Goal: Task Accomplishment & Management: Complete application form

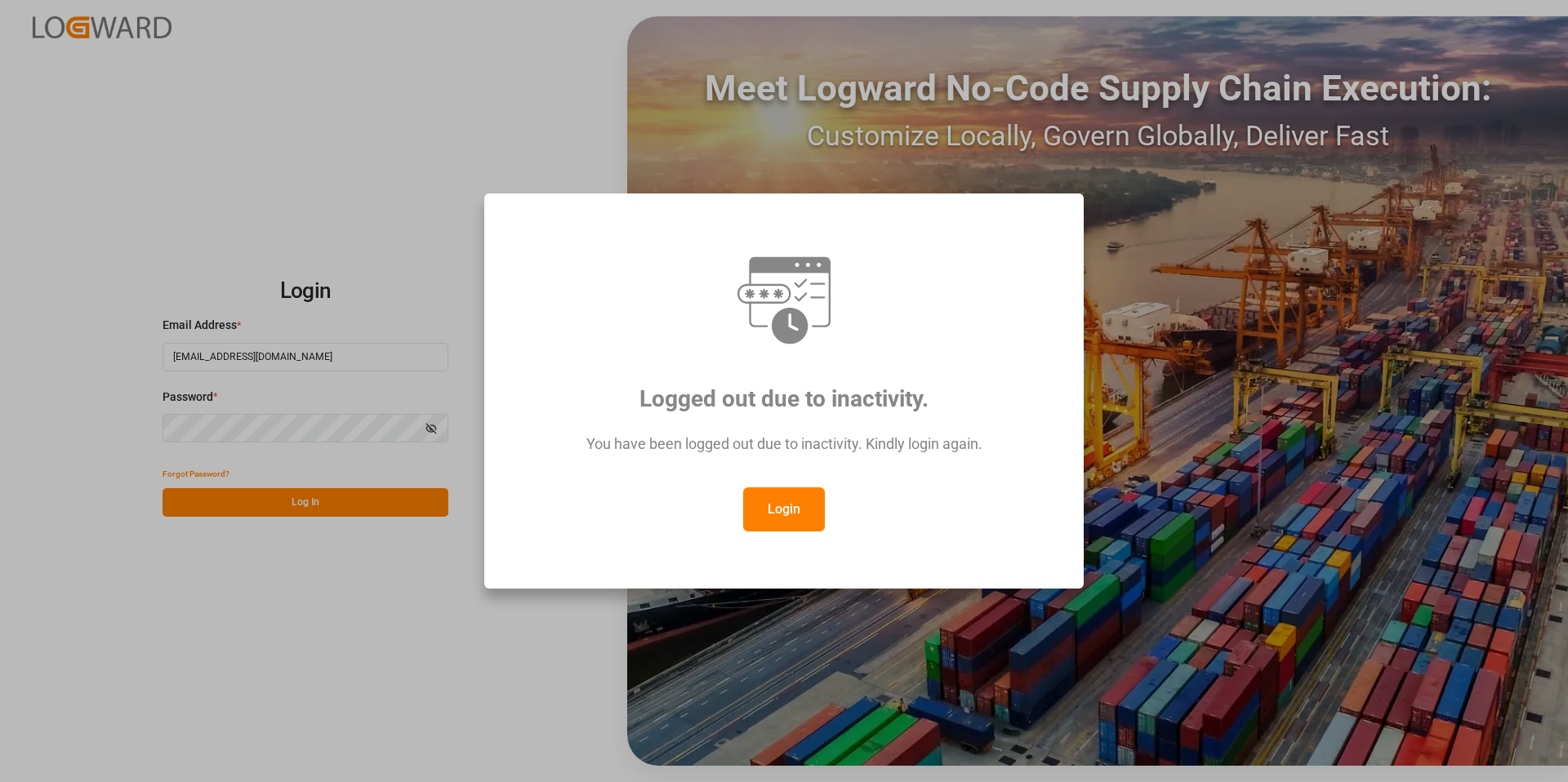
click at [804, 520] on button "Login" at bounding box center [784, 509] width 82 height 45
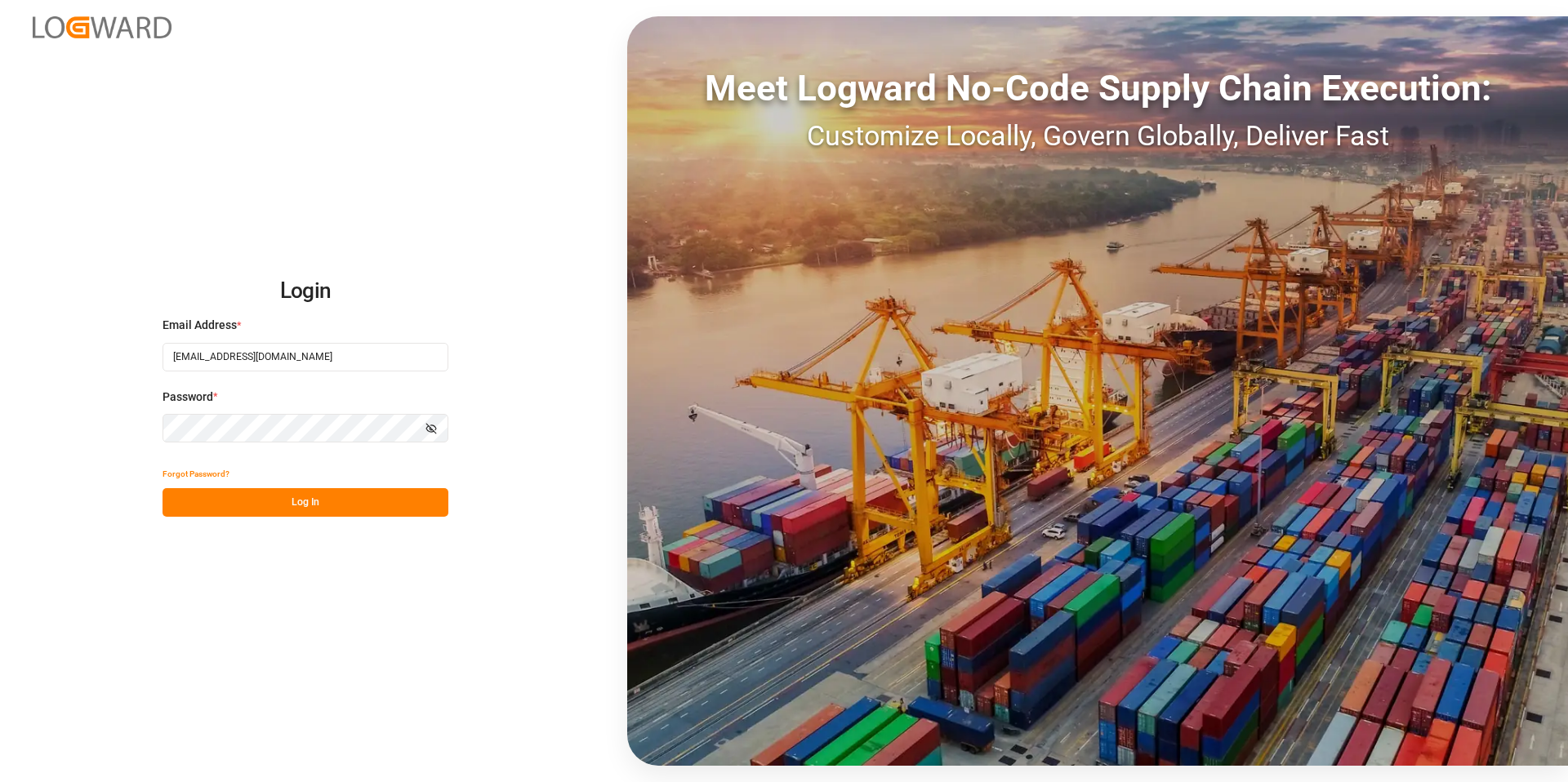
click at [302, 502] on button "Log In" at bounding box center [305, 502] width 286 height 29
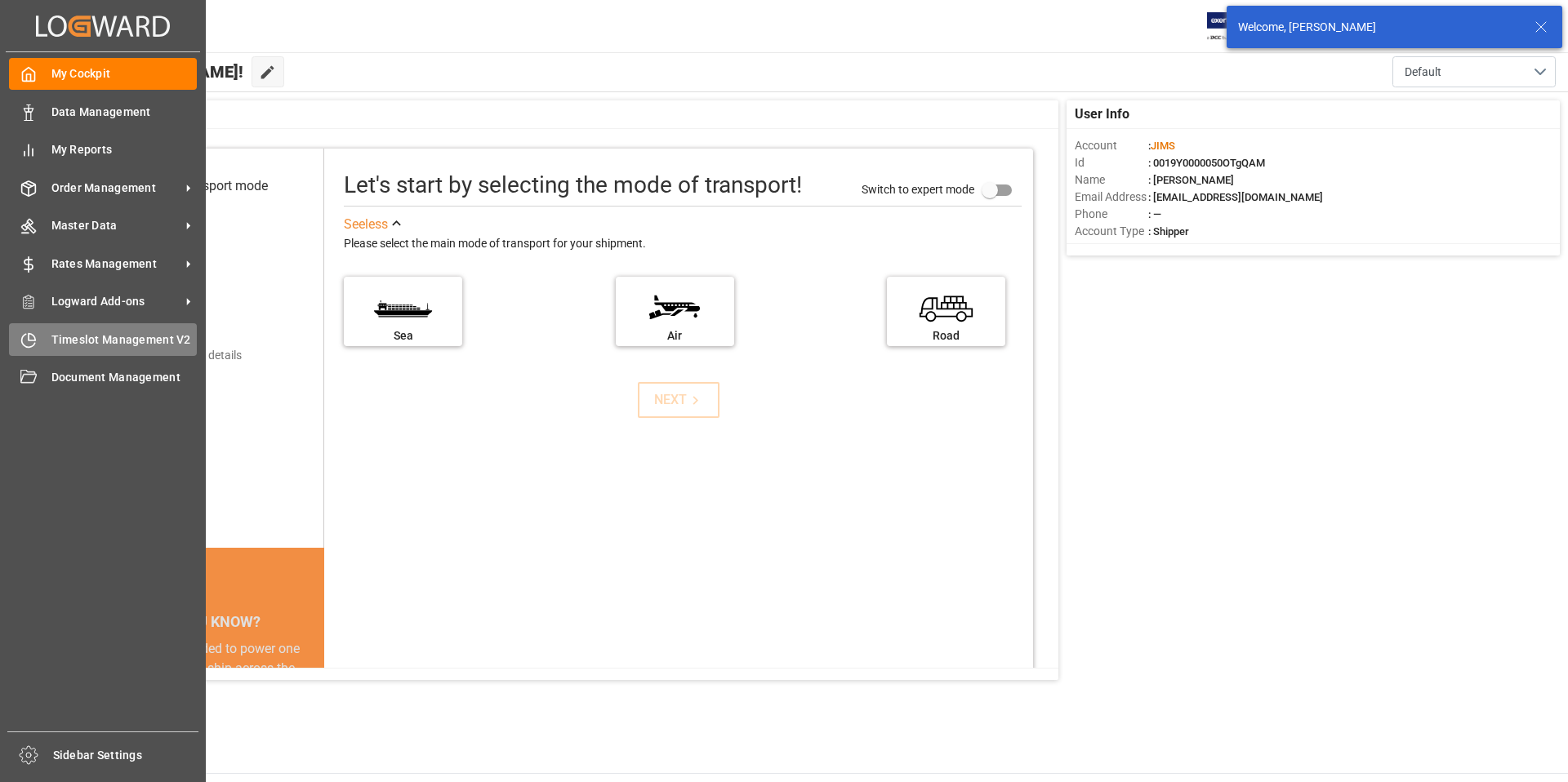
click at [44, 342] on div "Timeslot Management V2 Timeslot Management V2" at bounding box center [103, 340] width 187 height 32
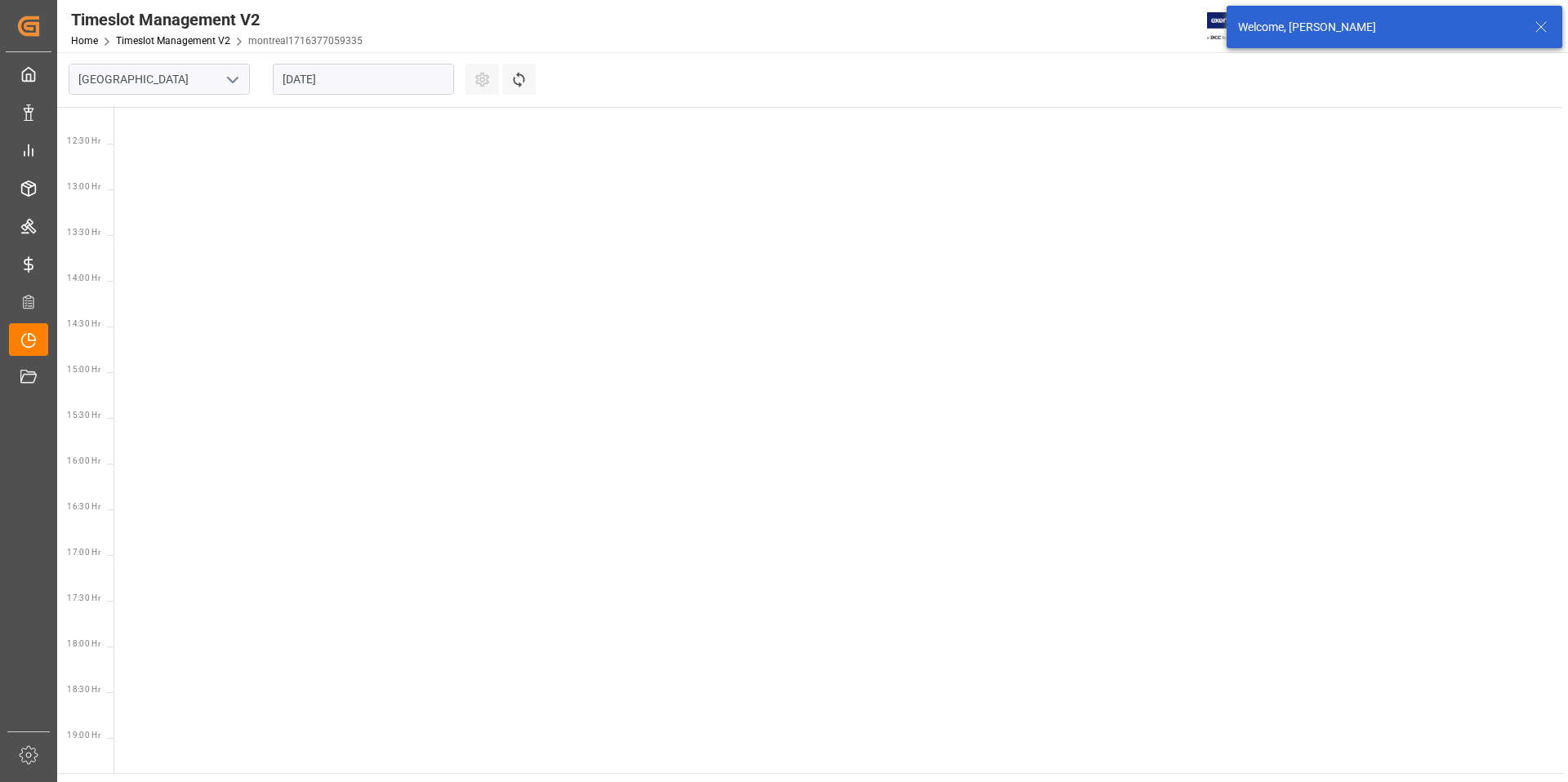
scroll to position [1121, 0]
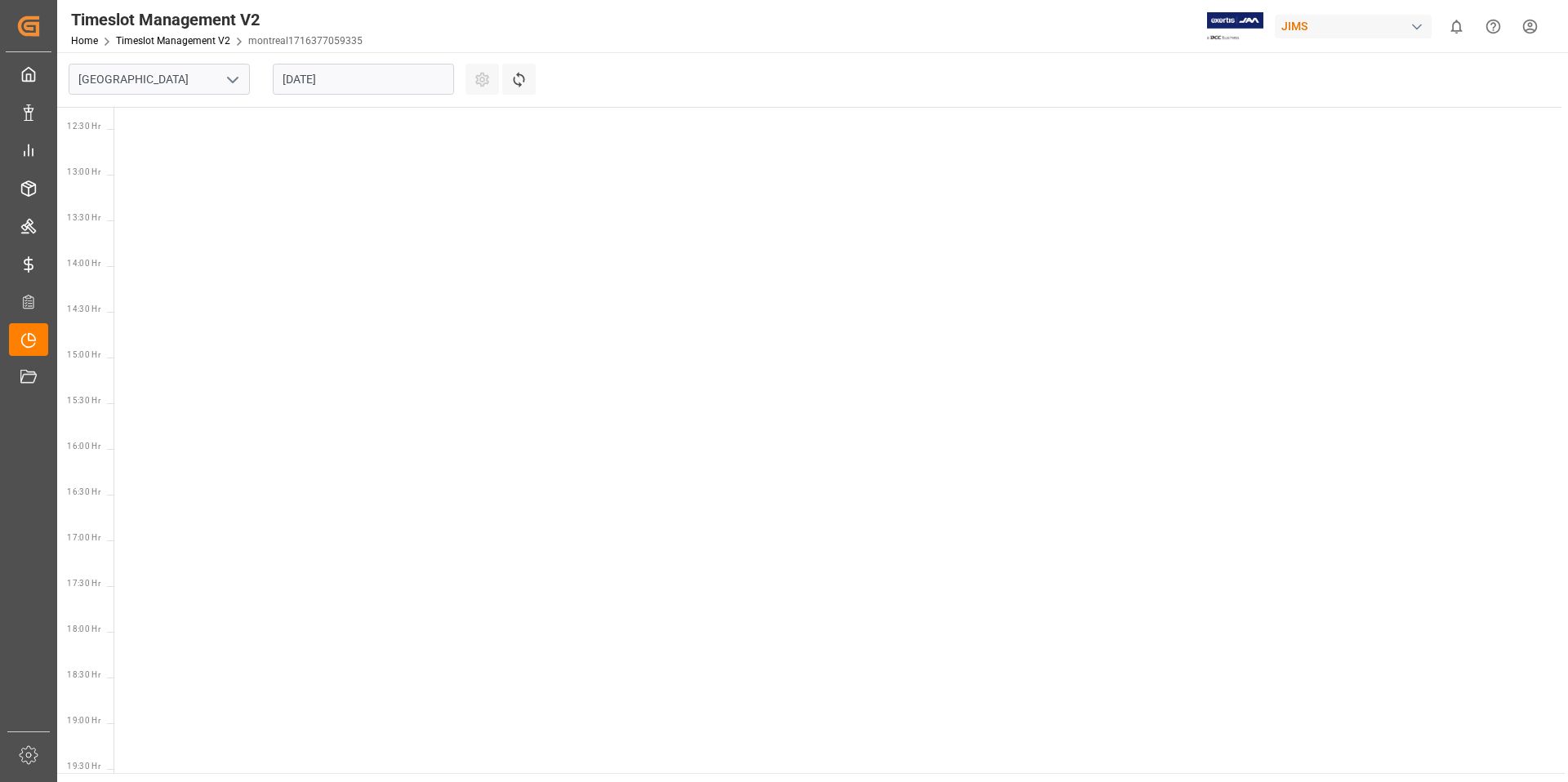
click at [236, 79] on icon "open menu" at bounding box center [232, 80] width 19 height 19
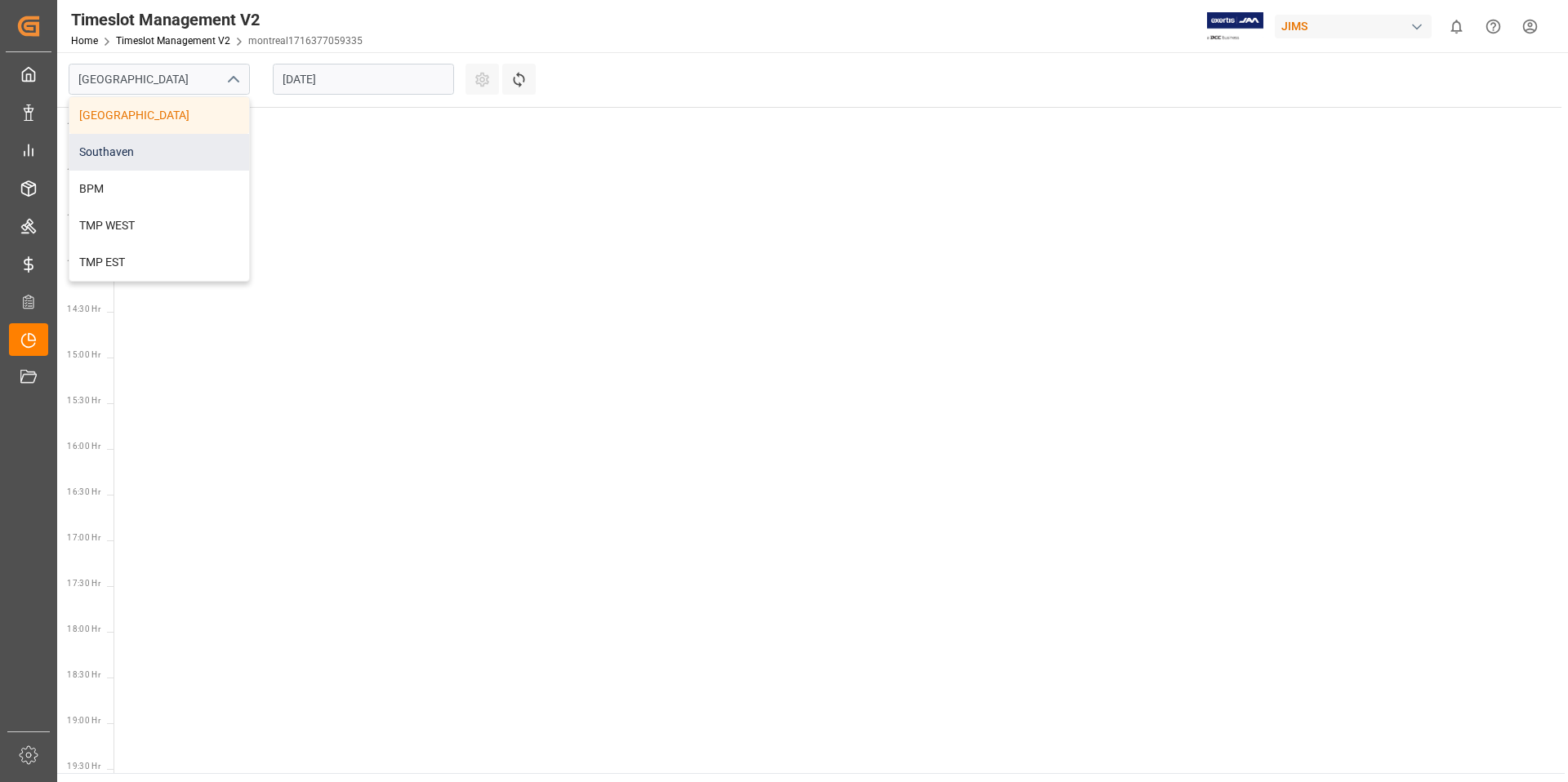
click at [126, 154] on div "Southaven" at bounding box center [160, 152] width 180 height 37
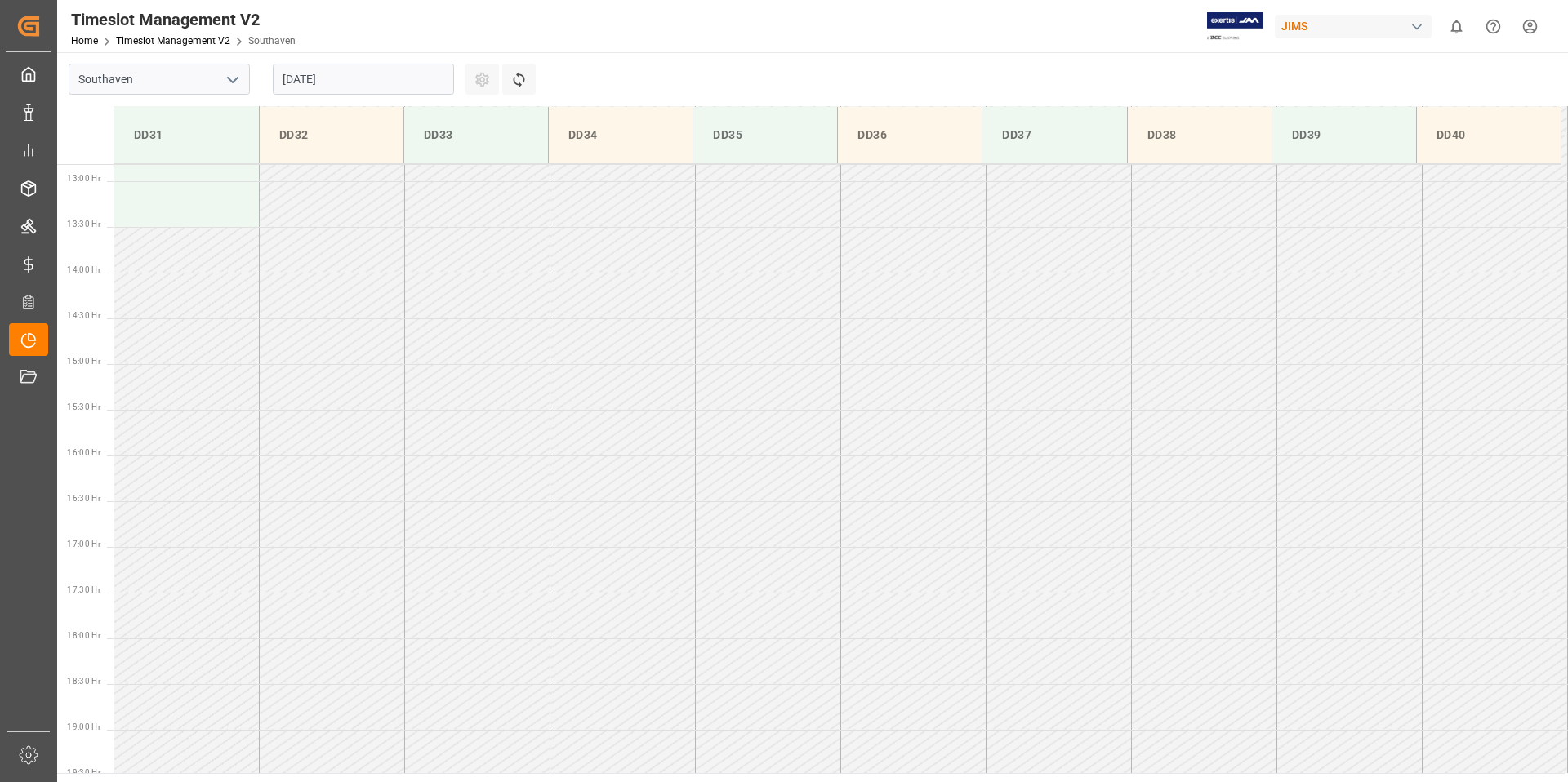
scroll to position [1178, 0]
click at [358, 80] on input "[DATE]" at bounding box center [363, 79] width 181 height 31
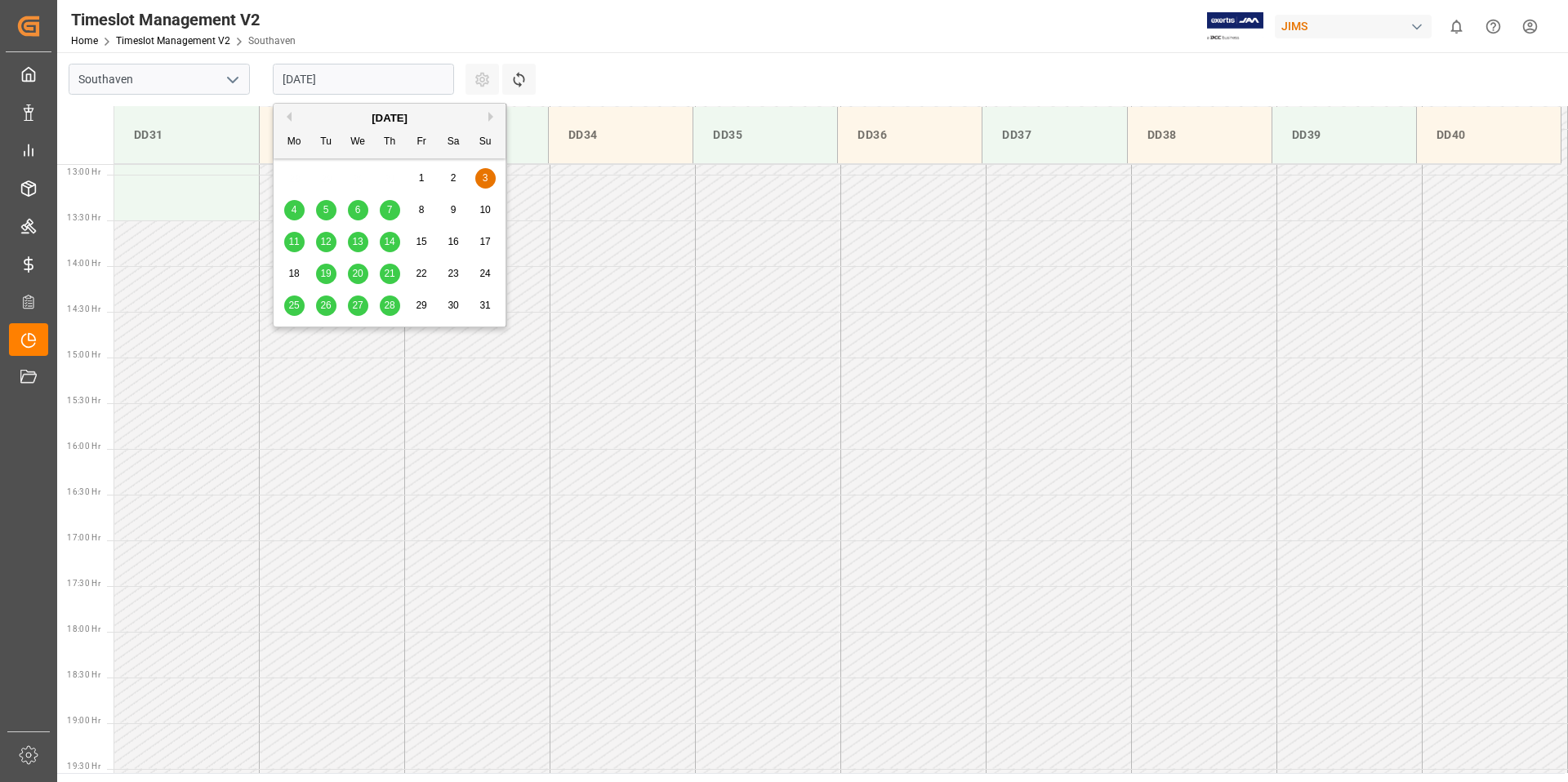
click at [362, 306] on span "27" at bounding box center [356, 305] width 10 height 11
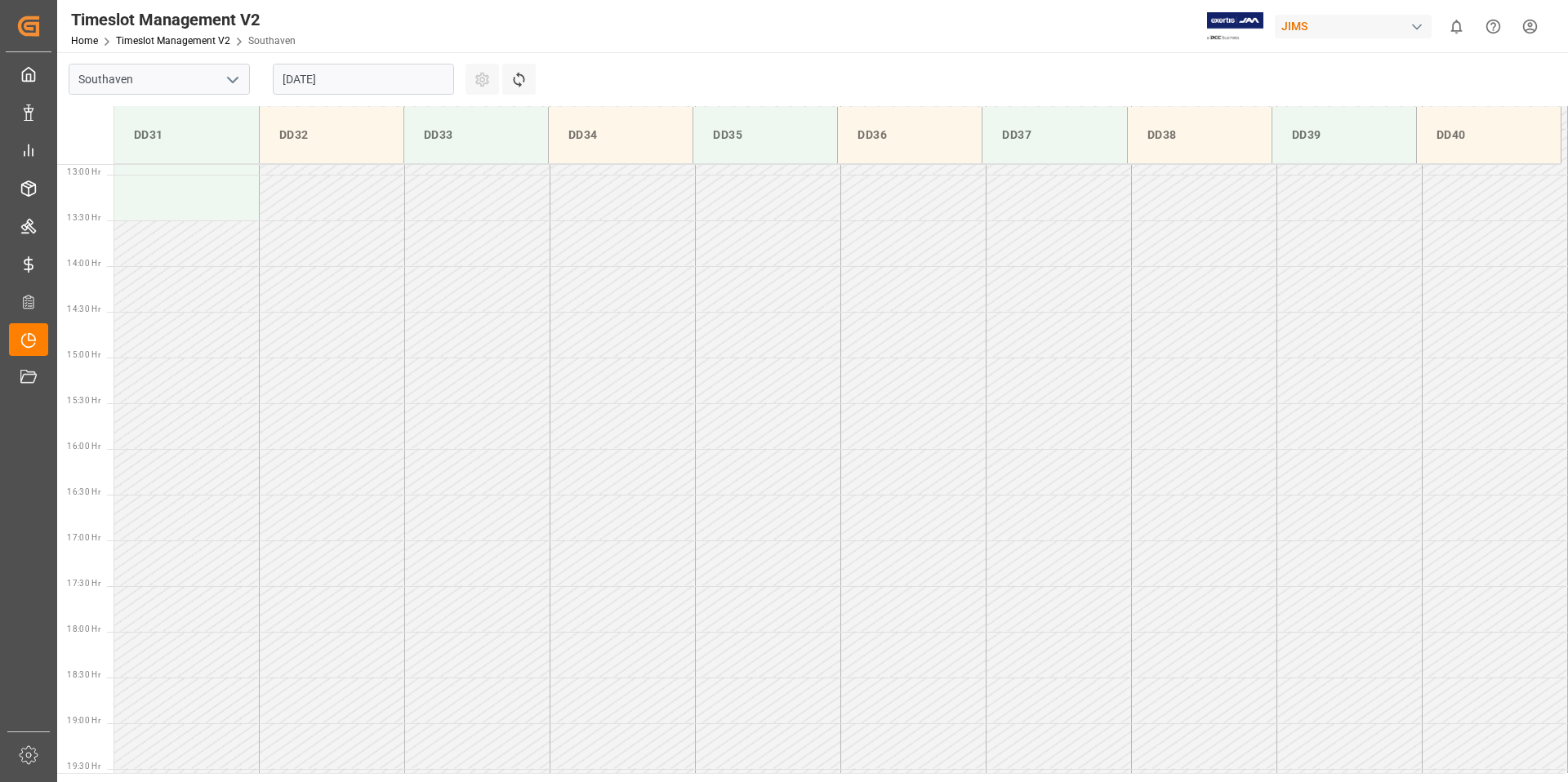
click at [373, 79] on input "[DATE]" at bounding box center [363, 79] width 181 height 31
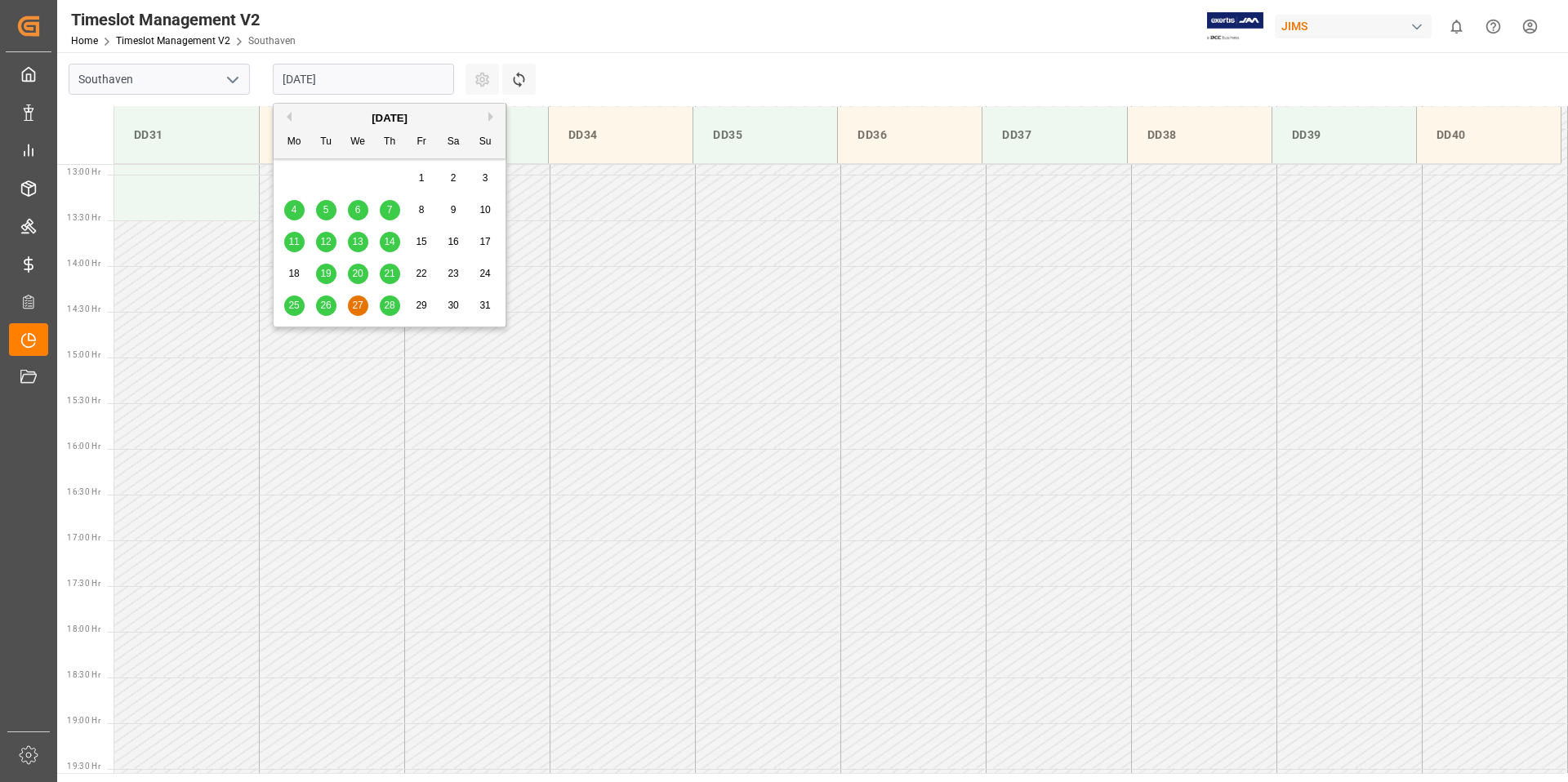
click at [490, 118] on button "Next Month" at bounding box center [493, 117] width 10 height 10
click at [359, 212] on span "10" at bounding box center [356, 210] width 10 height 11
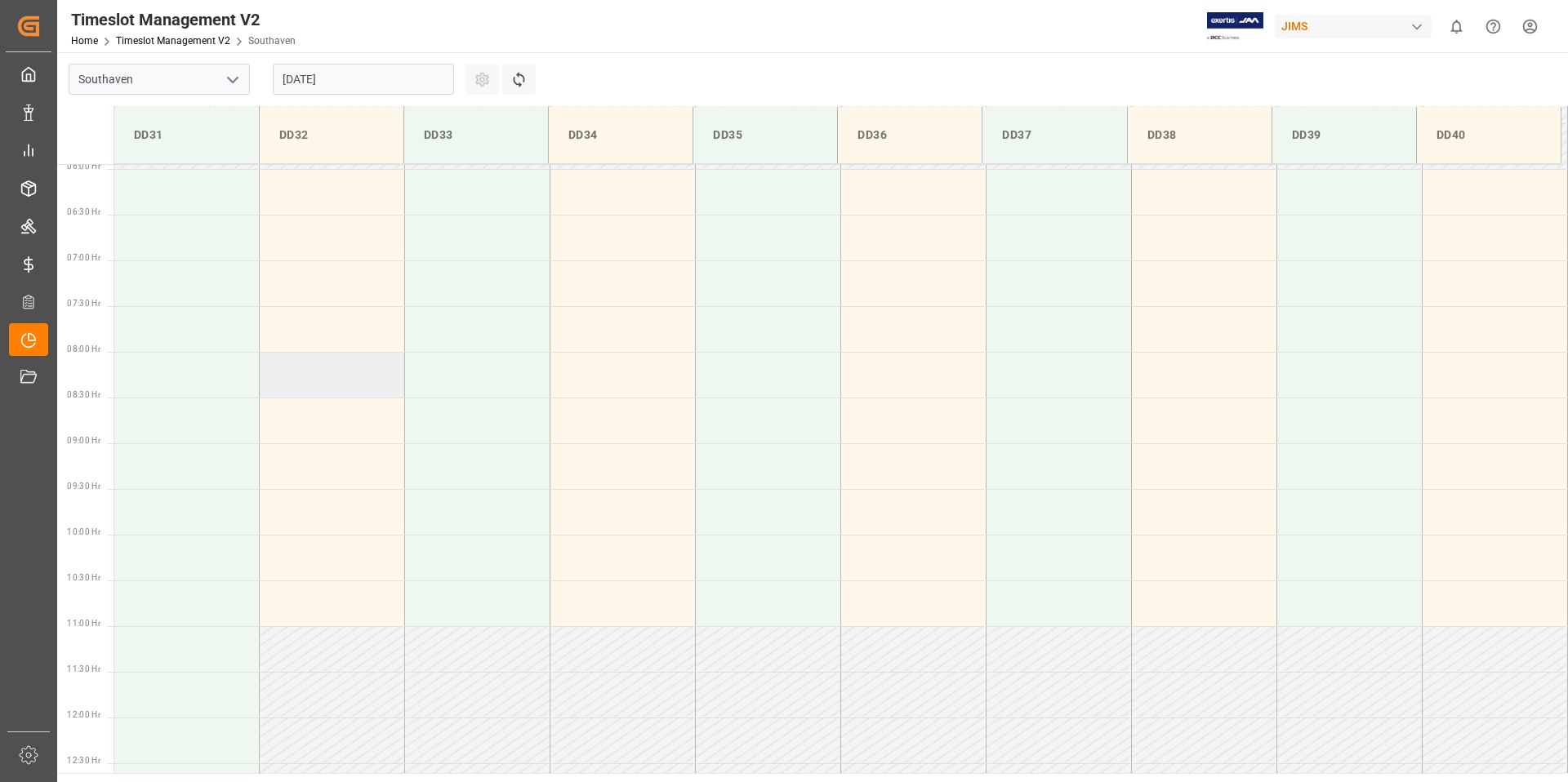
scroll to position [591, 0]
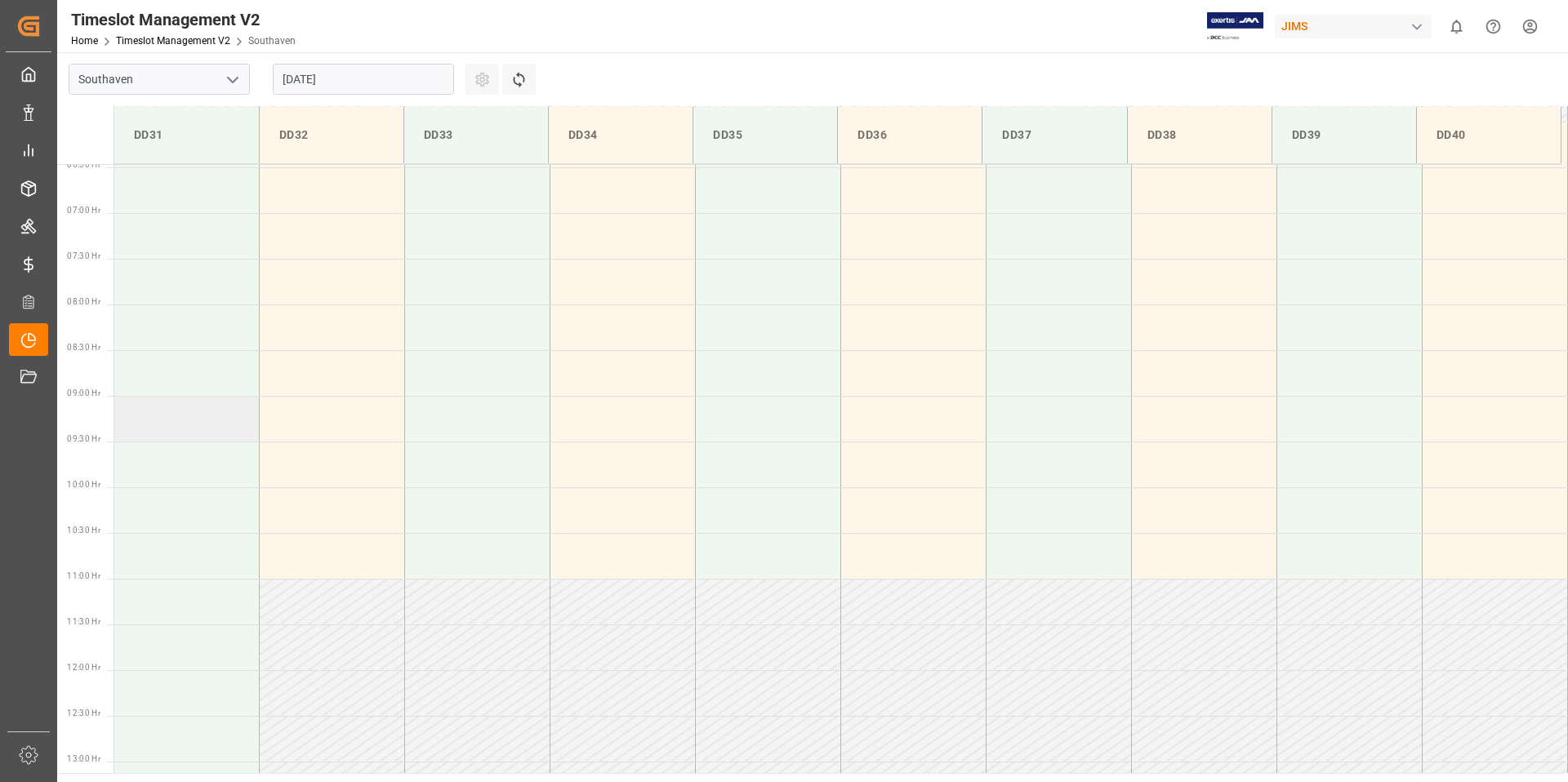
click at [158, 415] on td at bounding box center [186, 418] width 146 height 45
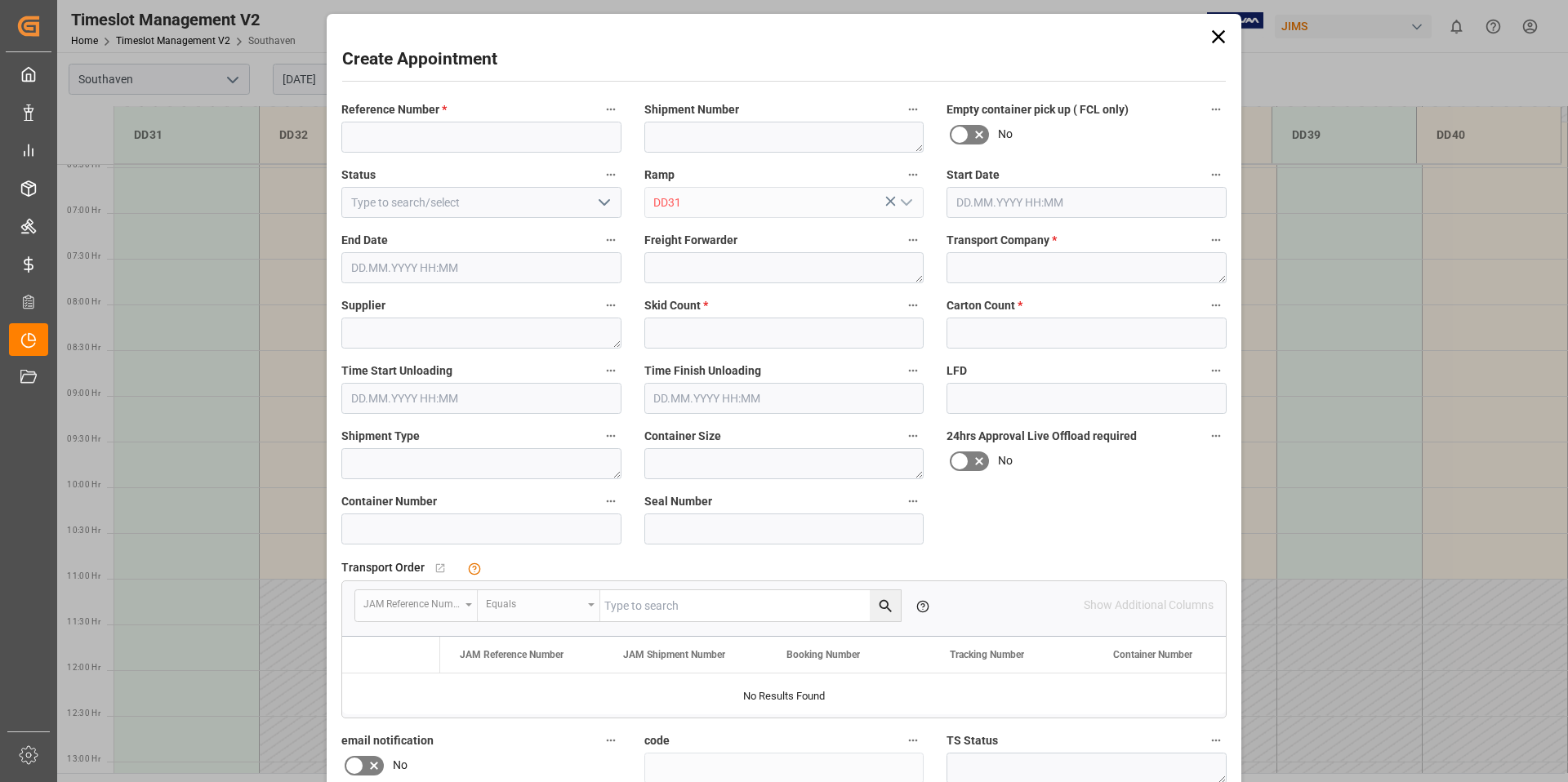
type input "[DATE] 09:00"
type input "[DATE] 09:30"
paste input "22-9893-[GEOGRAPHIC_DATA]"
type input "22-9893-[GEOGRAPHIC_DATA]"
click at [1011, 264] on textarea at bounding box center [1086, 267] width 280 height 31
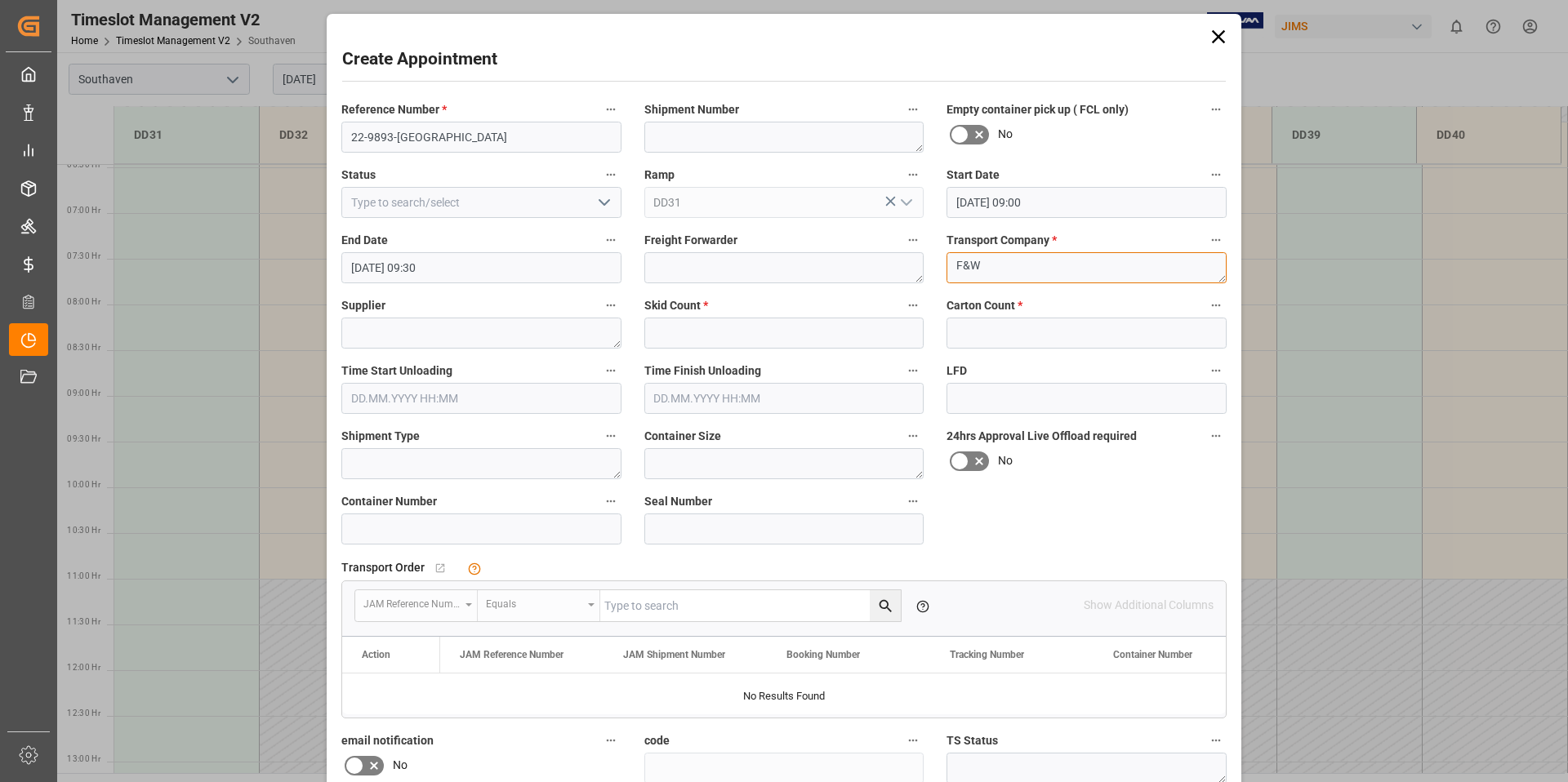
type textarea "F&W"
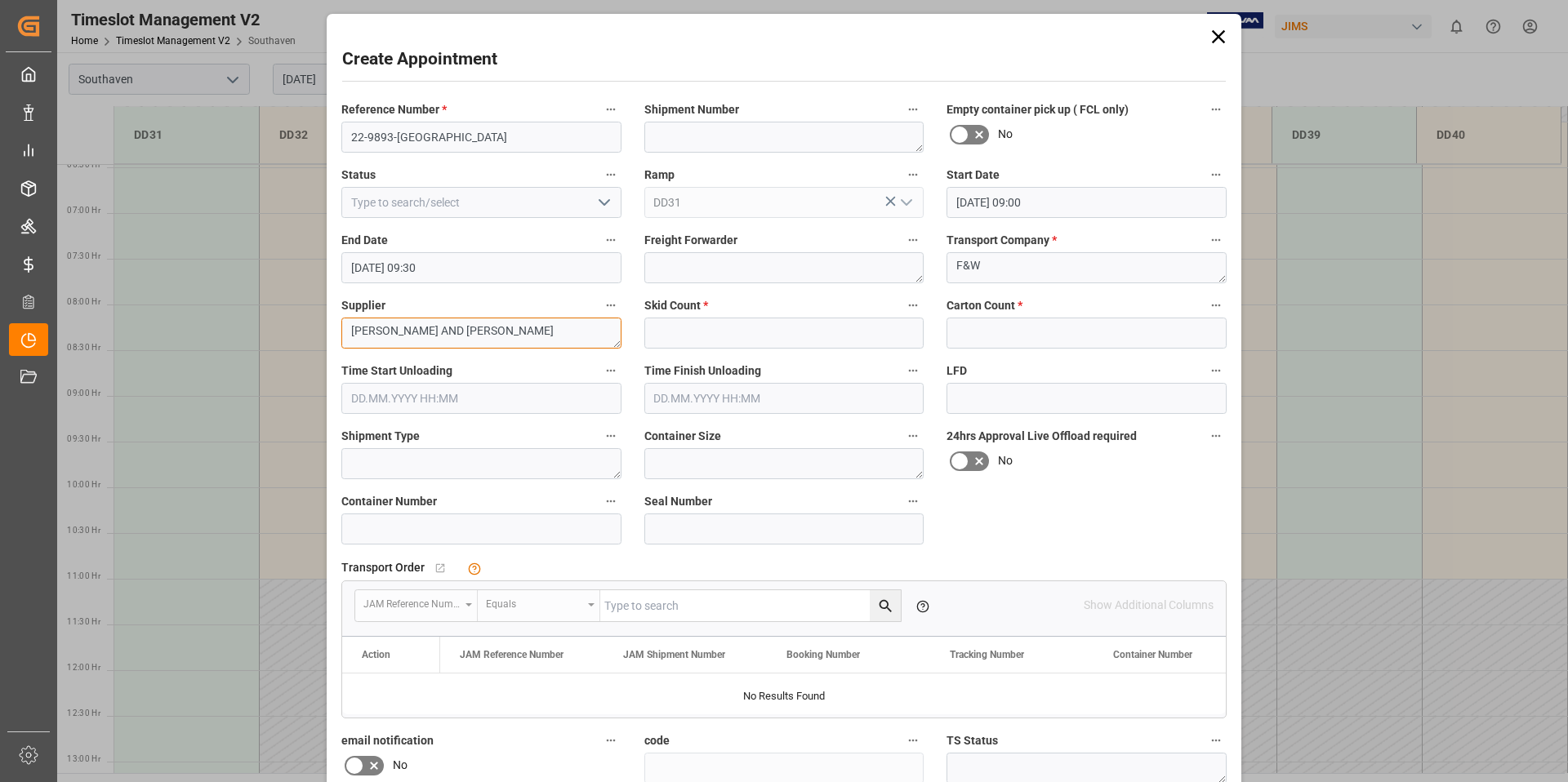
type textarea "[PERSON_NAME] AND [PERSON_NAME]"
type input "5"
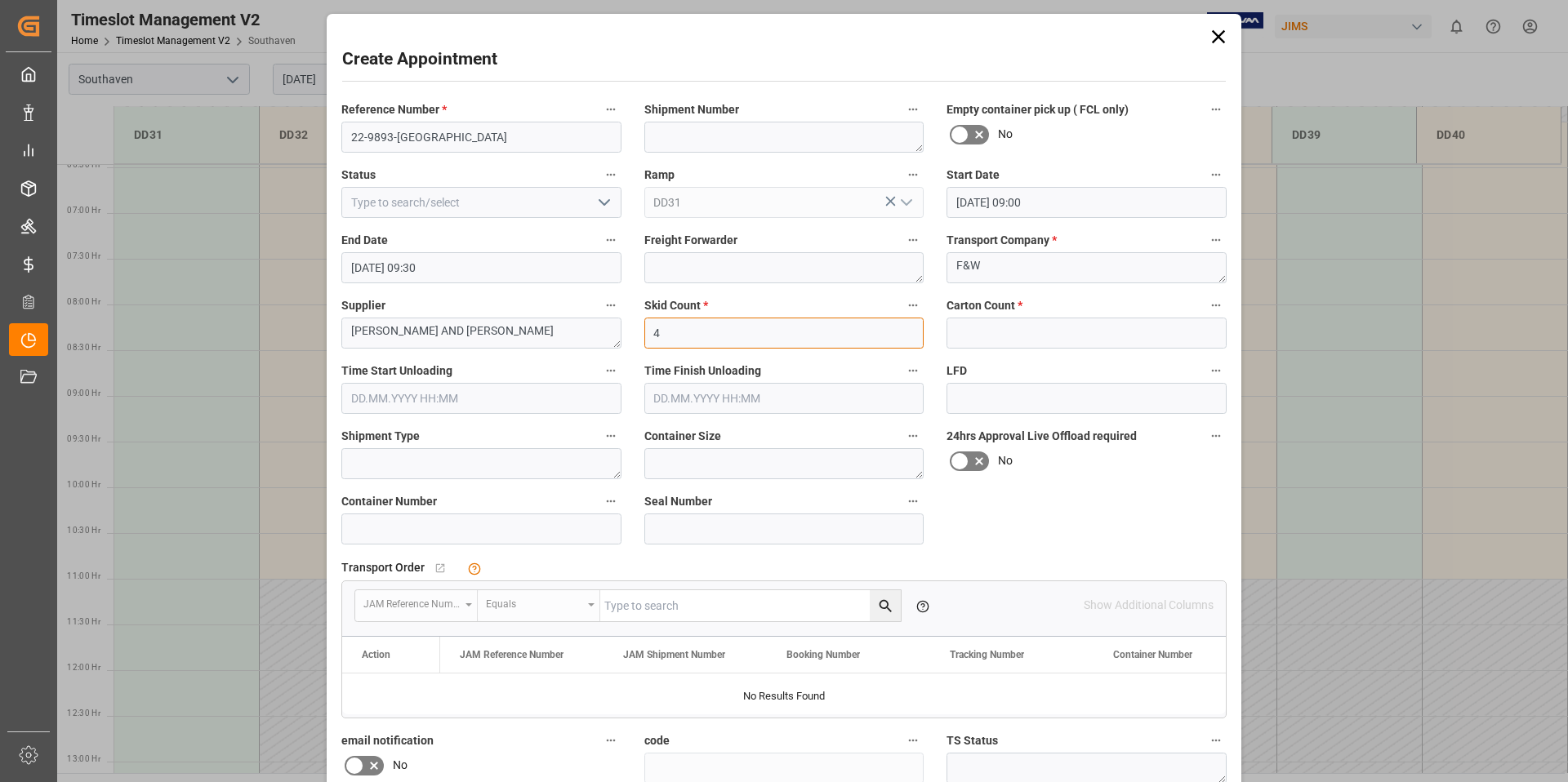
type input "4"
click at [966, 550] on div "Transport Order   No child Object linked JAM Reference Number Equals Please add…" at bounding box center [784, 636] width 908 height 173
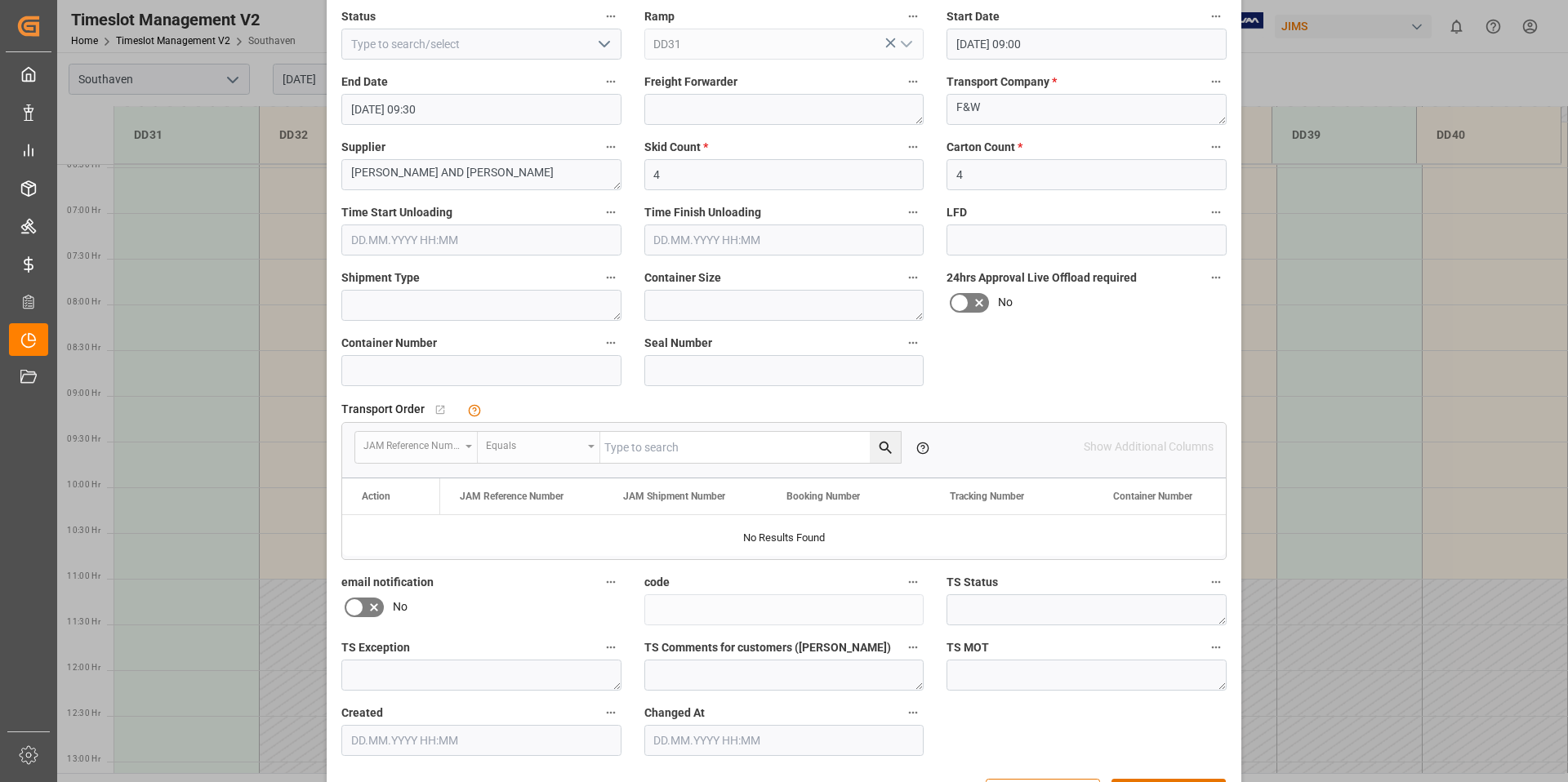
scroll to position [215, 0]
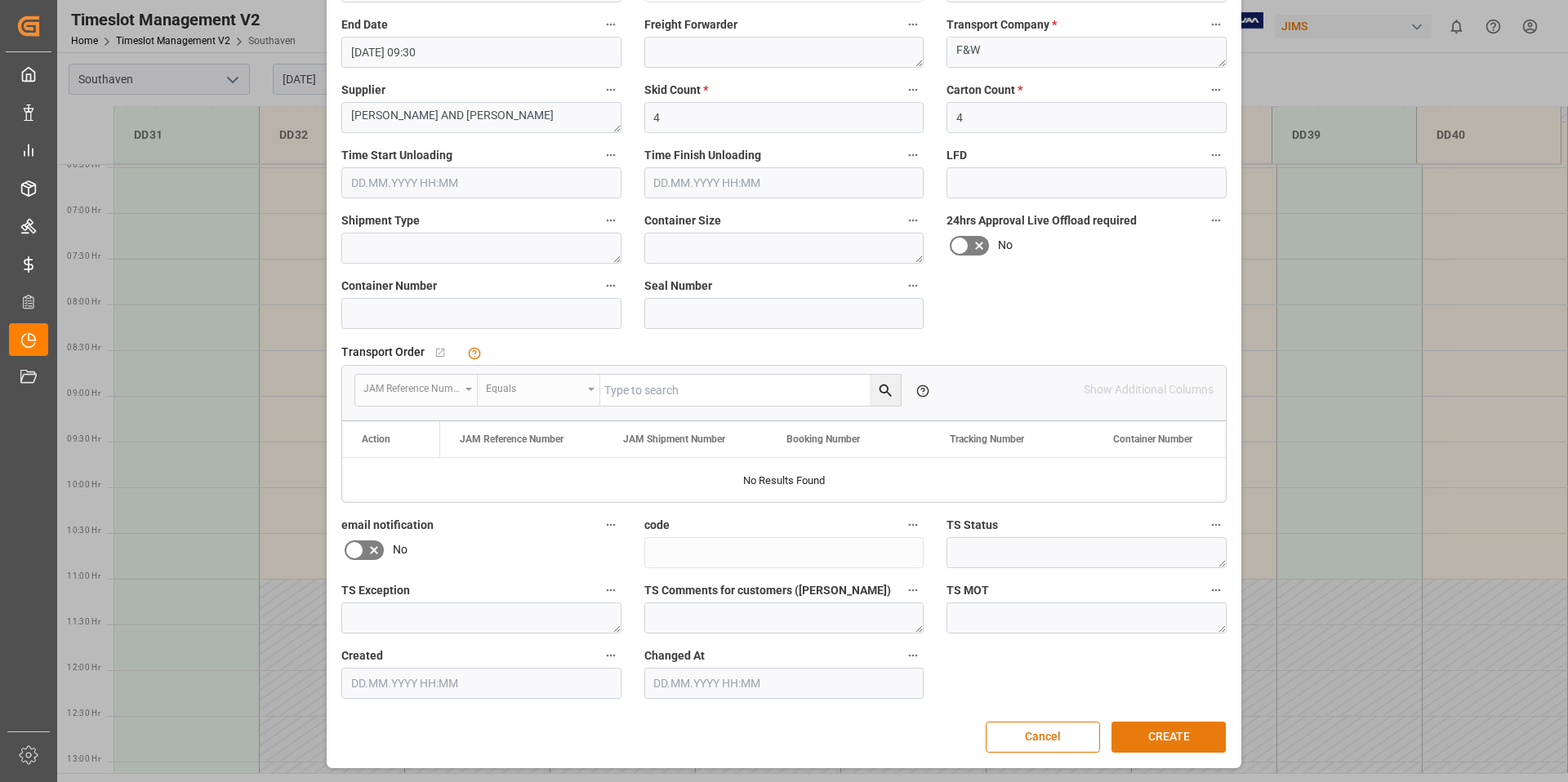
click at [1180, 737] on button "CREATE" at bounding box center [1168, 737] width 114 height 31
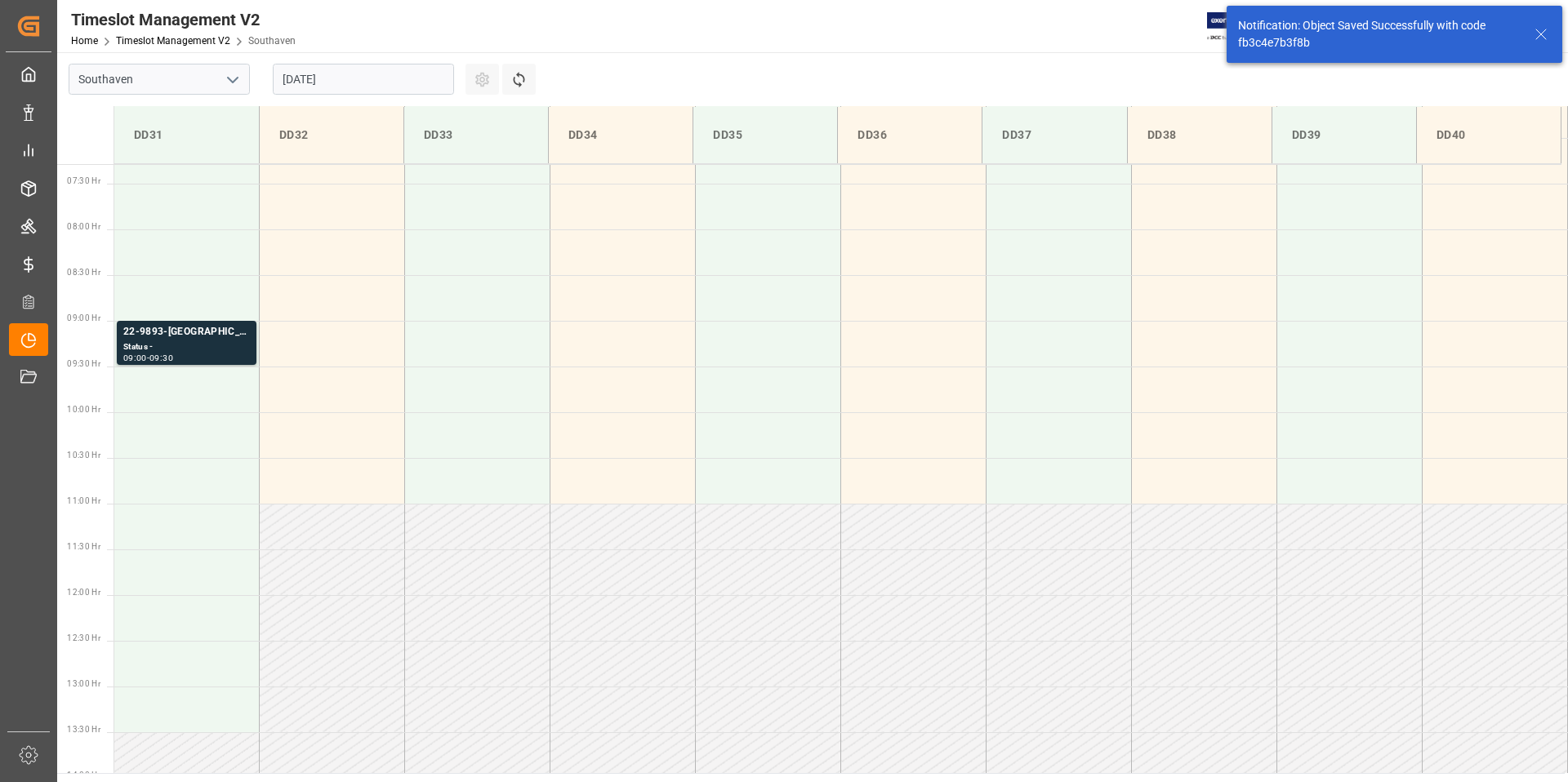
scroll to position [721, 0]
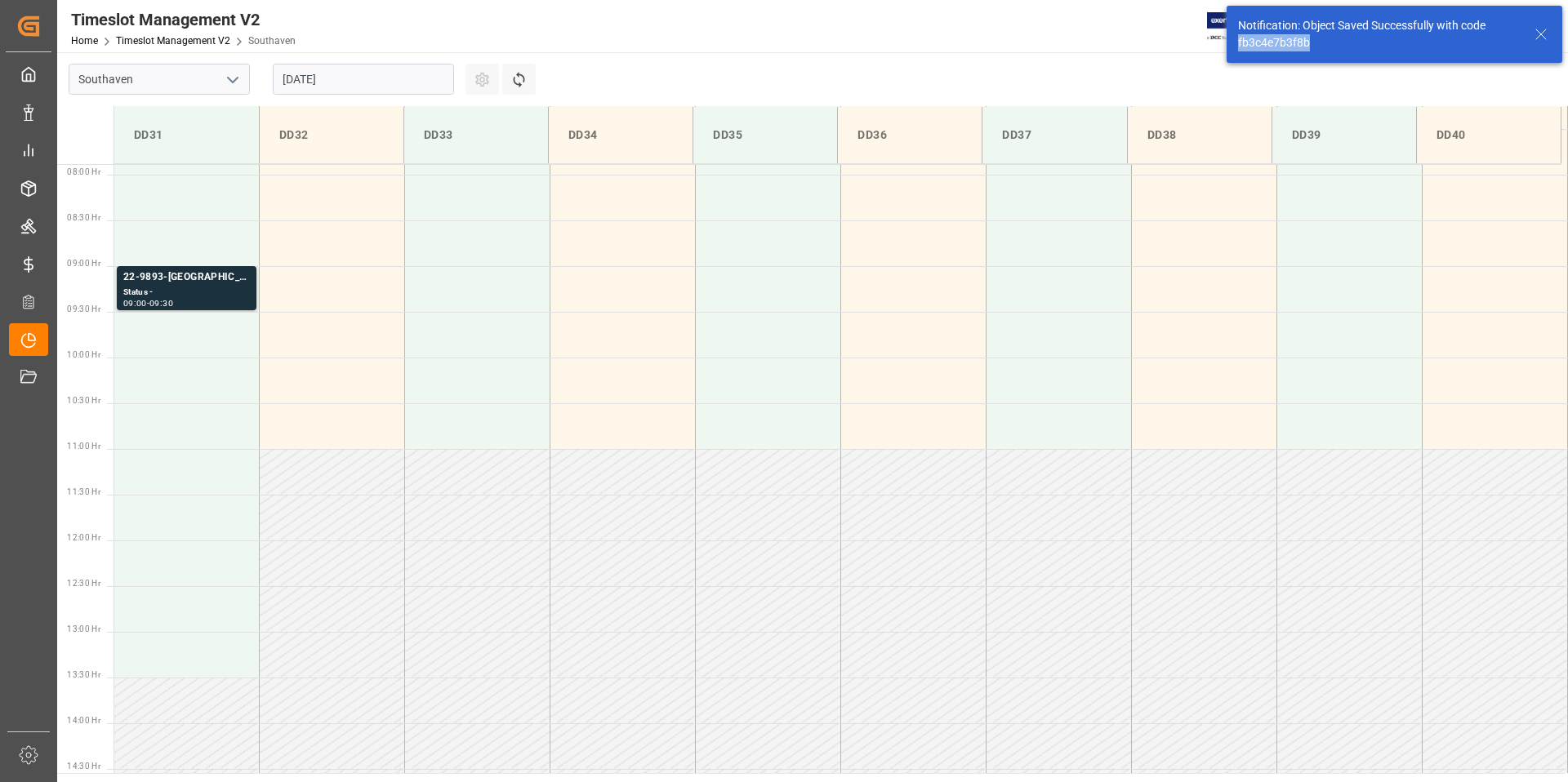
drag, startPoint x: 1327, startPoint y: 45, endPoint x: 1229, endPoint y: 45, distance: 98.0
click at [1229, 45] on div "Notification: Object Saved Successfully with code fb3c4e7b3f8b" at bounding box center [1394, 34] width 336 height 58
copy div "fb3c4e7b3f8b"
